Goal: Task Accomplishment & Management: Complete application form

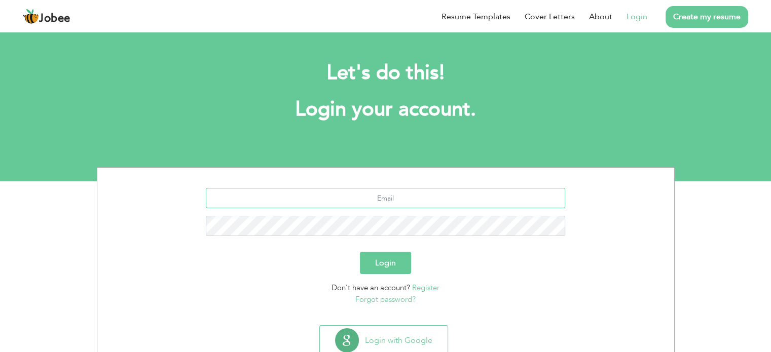
click at [380, 194] on input "text" at bounding box center [385, 198] width 359 height 20
click at [270, 294] on p "Forgot password?" at bounding box center [386, 300] width 562 height 12
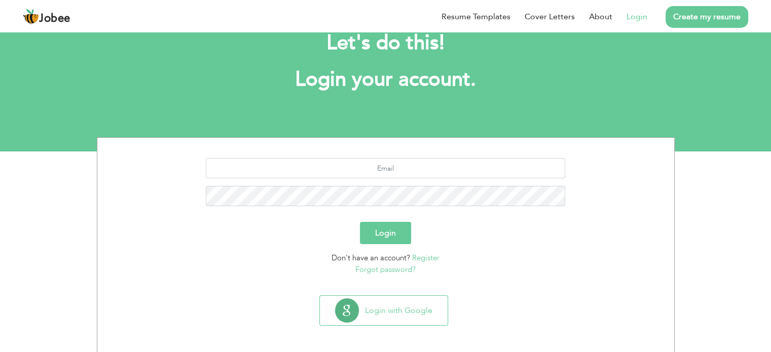
scroll to position [32, 0]
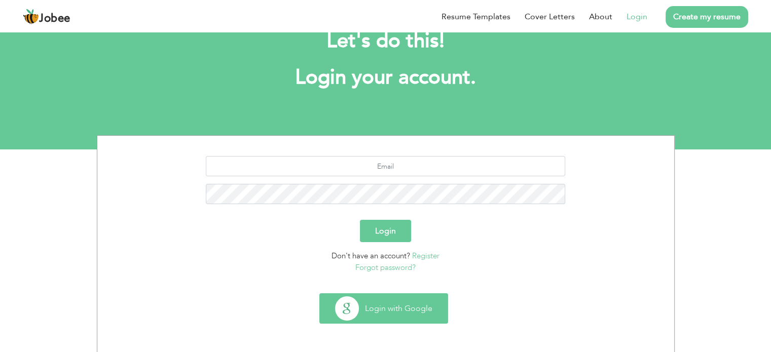
click at [331, 301] on button "Login with Google" at bounding box center [384, 308] width 128 height 29
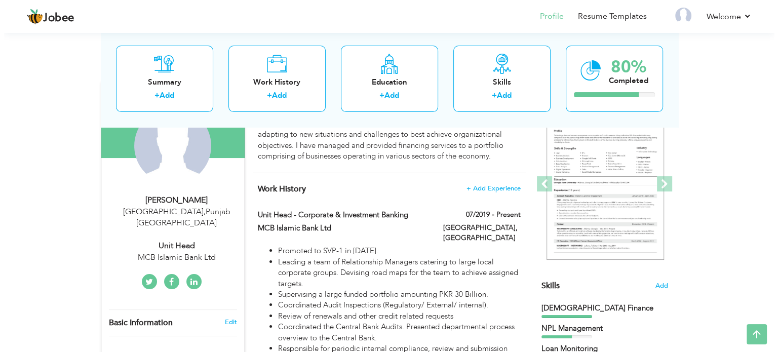
scroll to position [101, 0]
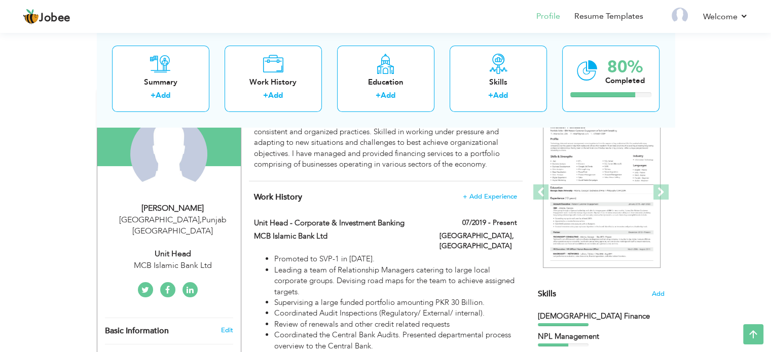
click at [472, 201] on h4 "Work History + Add Experience" at bounding box center [385, 197] width 263 height 10
click at [472, 195] on span "+ Add Experience" at bounding box center [489, 196] width 55 height 7
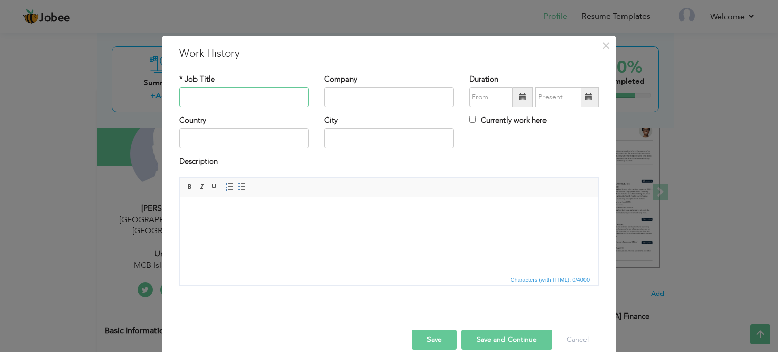
click at [259, 92] on input "text" at bounding box center [244, 97] width 130 height 20
type input "E"
type input "Department Head"
type input "MCB Islamic Bank Ltd"
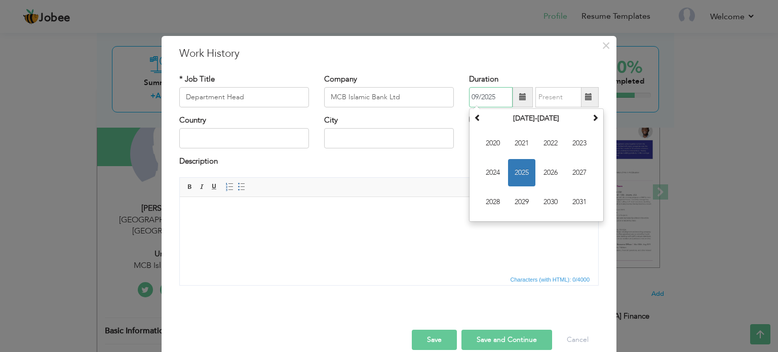
click at [521, 169] on span "2025" at bounding box center [521, 172] width 27 height 27
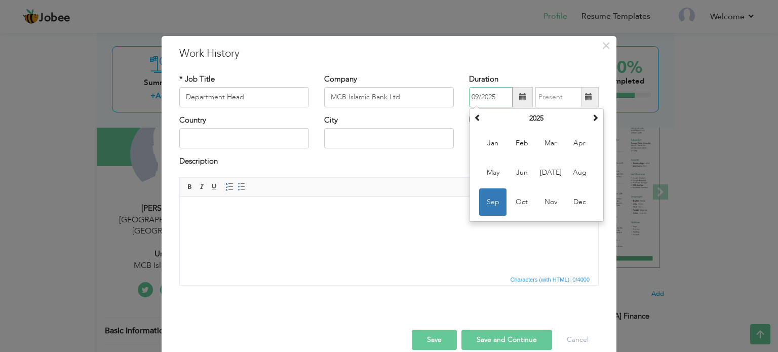
click at [515, 168] on span "Jun" at bounding box center [521, 172] width 27 height 27
click at [487, 91] on input "06/2025" at bounding box center [491, 97] width 44 height 20
click at [538, 167] on span "Jul" at bounding box center [550, 172] width 27 height 27
type input "07/2025"
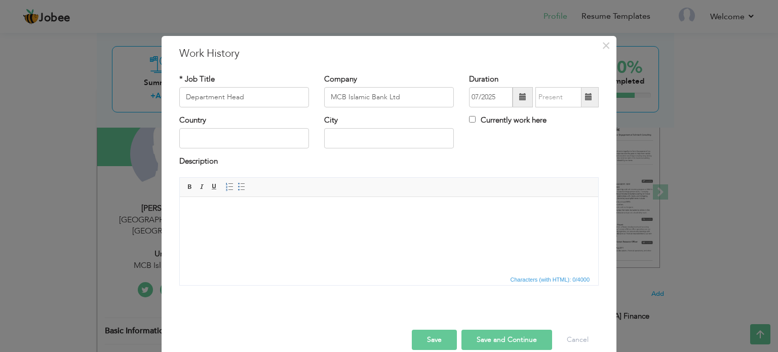
click at [475, 118] on label "Currently work here" at bounding box center [508, 120] width 78 height 11
click at [475, 118] on input "Currently work here" at bounding box center [472, 119] width 7 height 7
checkbox input "true"
click at [300, 133] on input "text" at bounding box center [244, 138] width 130 height 20
type input "[GEOGRAPHIC_DATA]"
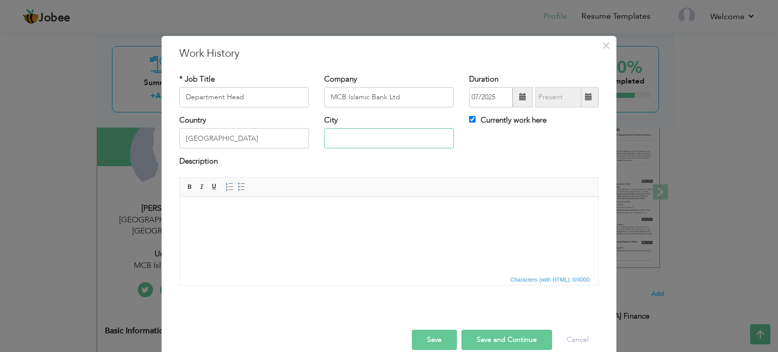
type input "[GEOGRAPHIC_DATA]"
click at [260, 200] on html at bounding box center [389, 212] width 419 height 31
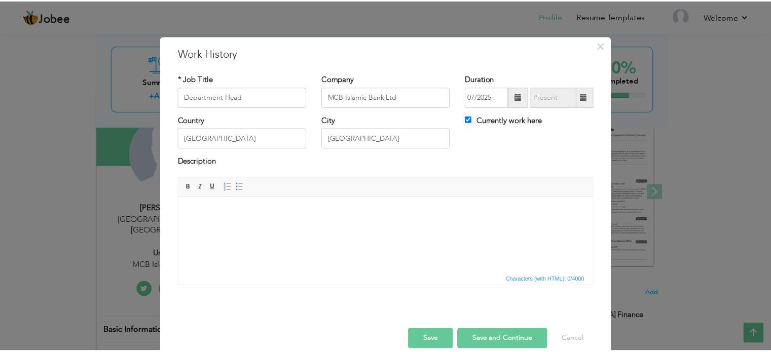
scroll to position [0, 0]
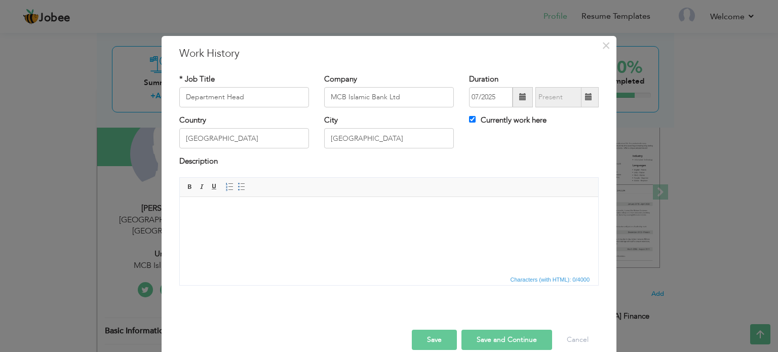
click at [425, 334] on button "Save" at bounding box center [434, 340] width 45 height 20
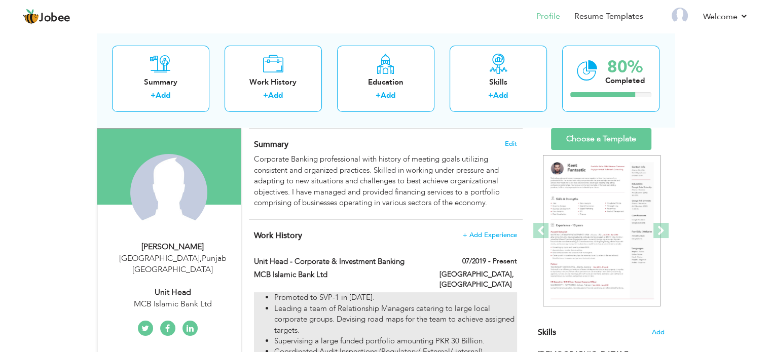
scroll to position [101, 0]
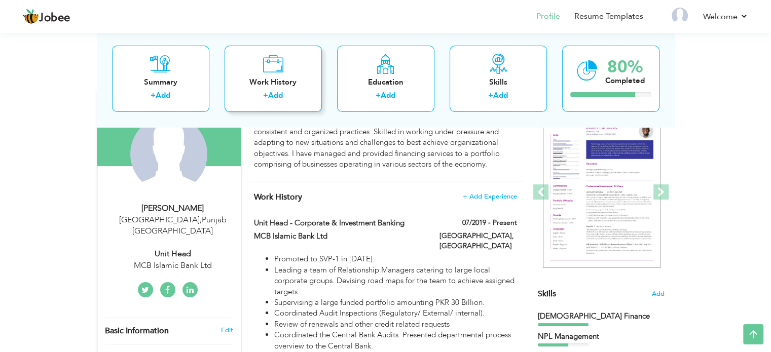
click at [280, 74] on div "Work History + Add" at bounding box center [273, 79] width 97 height 66
checkbox input "false"
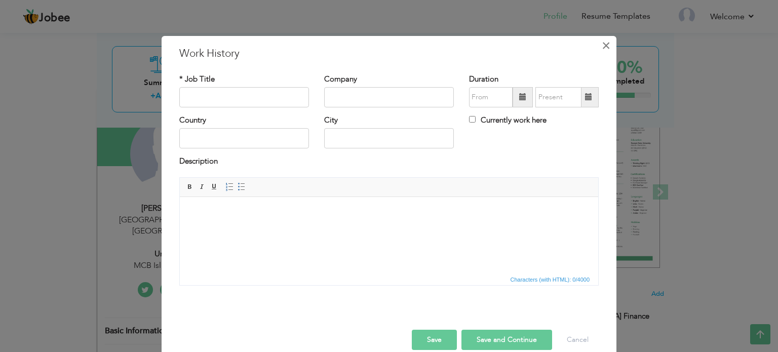
click at [604, 45] on span "×" at bounding box center [606, 45] width 9 height 18
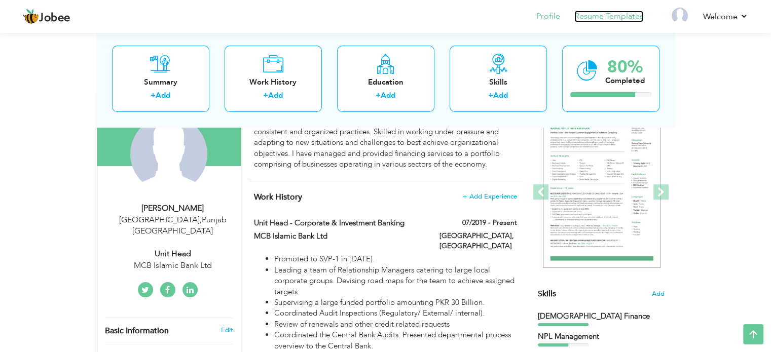
click at [606, 16] on link "Resume Templates" at bounding box center [608, 17] width 69 height 12
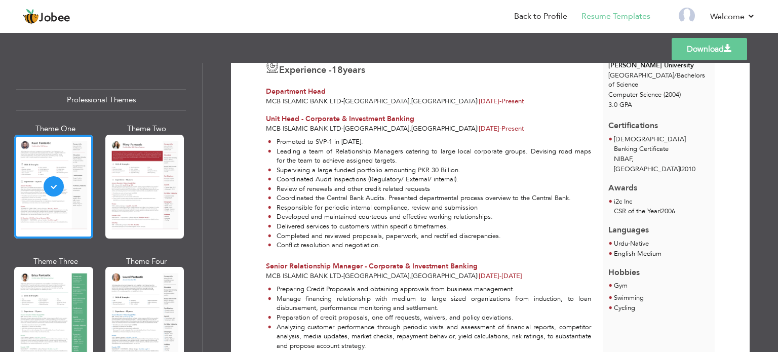
scroll to position [203, 0]
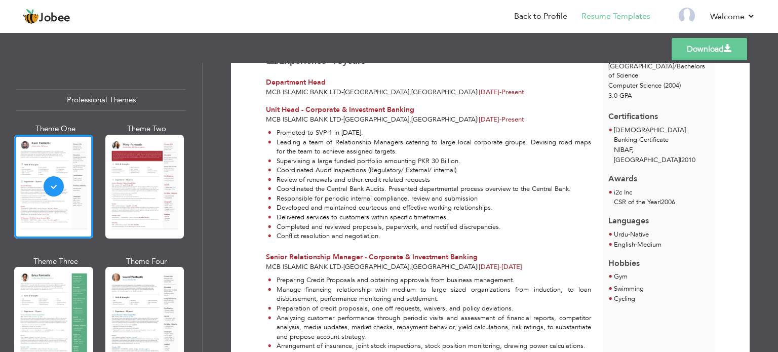
click at [455, 138] on li "Leading a team of Relationship Managers catering to large local corporate group…" at bounding box center [429, 147] width 323 height 19
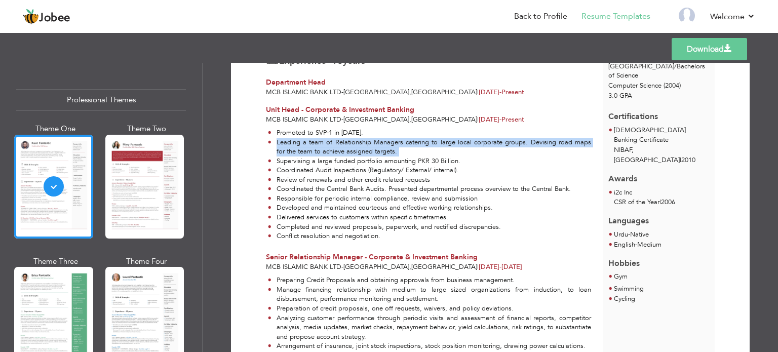
click at [455, 138] on li "Leading a team of Relationship Managers catering to large local corporate group…" at bounding box center [429, 147] width 323 height 19
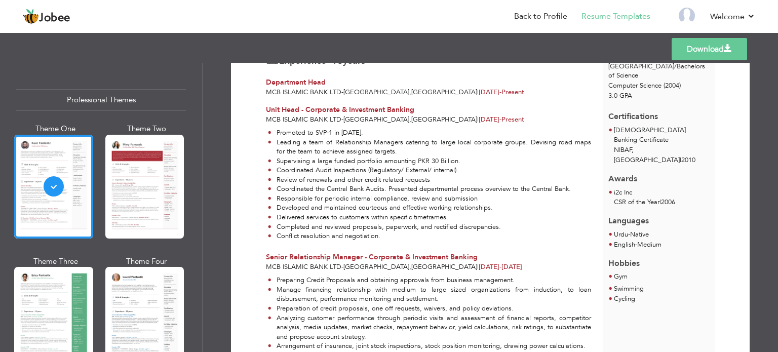
click at [496, 142] on li "Leading a team of Relationship Managers catering to large local corporate group…" at bounding box center [429, 147] width 323 height 19
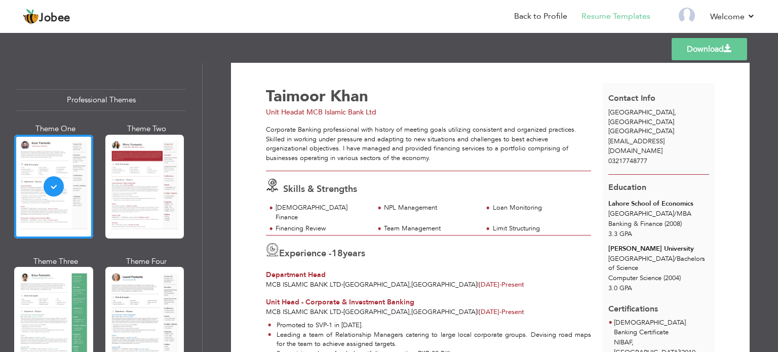
scroll to position [0, 0]
